Goal: Information Seeking & Learning: Understand process/instructions

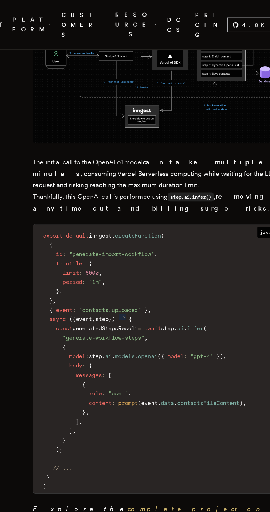
scroll to position [2109, 0]
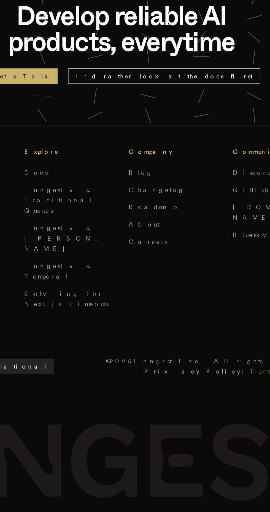
scroll to position [3229, 0]
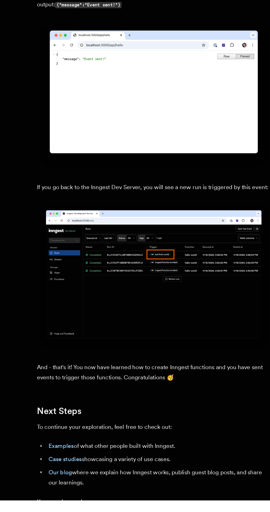
scroll to position [2889, 0]
